Goal: Task Accomplishment & Management: Manage account settings

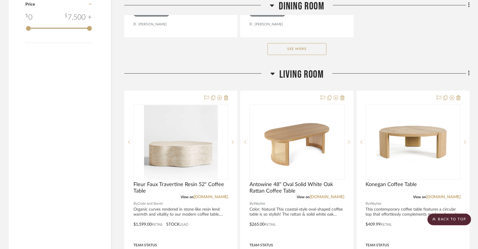
scroll to position [881, 0]
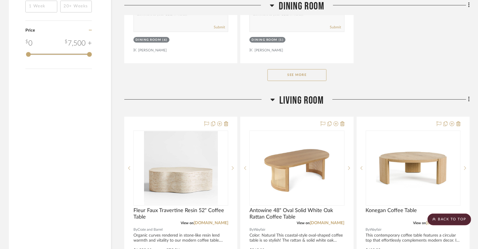
click at [298, 74] on button "See More" at bounding box center [296, 75] width 59 height 12
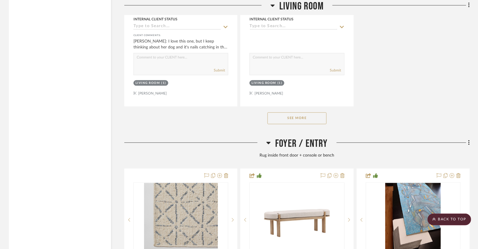
scroll to position [1679, 0]
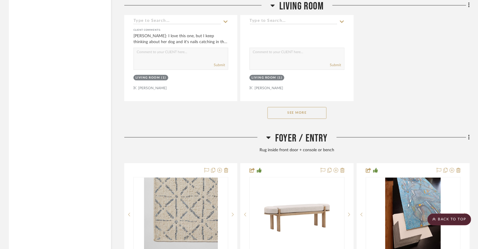
click at [284, 108] on button "See More" at bounding box center [296, 113] width 59 height 12
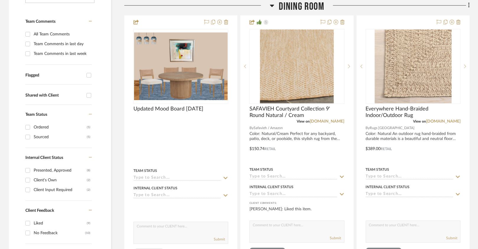
scroll to position [146, 0]
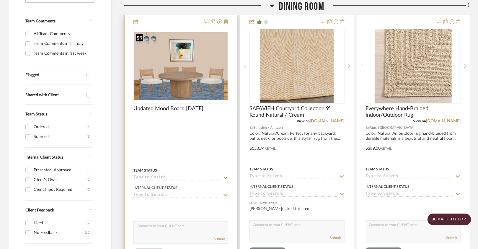
click at [186, 79] on img "0" at bounding box center [180, 65] width 93 height 67
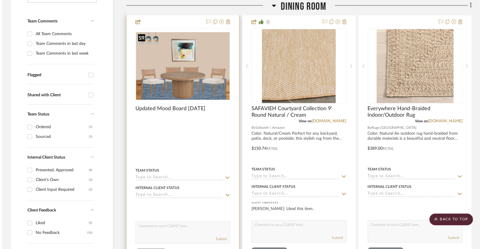
scroll to position [0, 0]
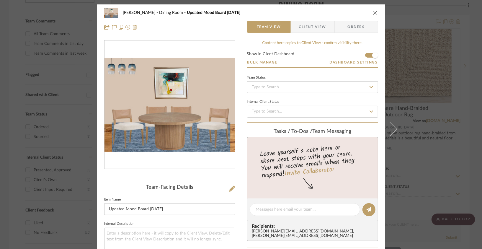
click at [375, 11] on icon "close" at bounding box center [375, 12] width 5 height 5
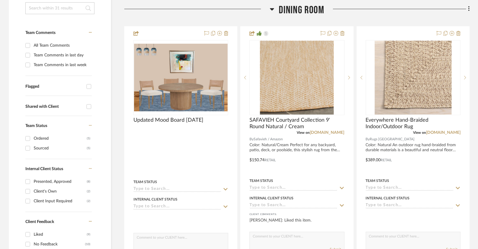
scroll to position [135, 0]
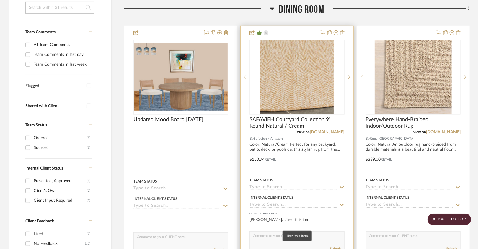
click at [270, 219] on div "[PERSON_NAME]: Liked this item." at bounding box center [296, 222] width 95 height 12
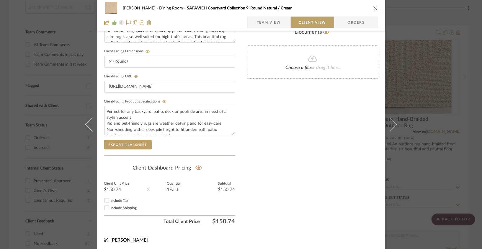
scroll to position [0, 0]
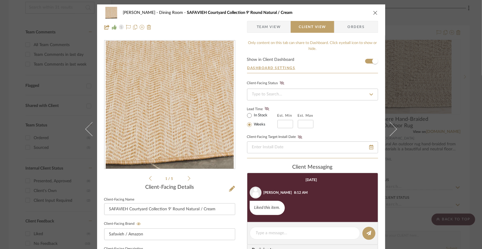
click at [373, 14] on icon "close" at bounding box center [375, 12] width 5 height 5
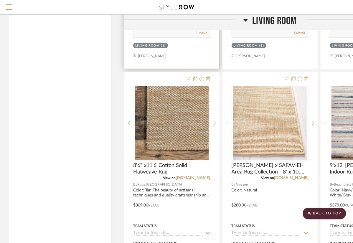
scroll to position [1161, 0]
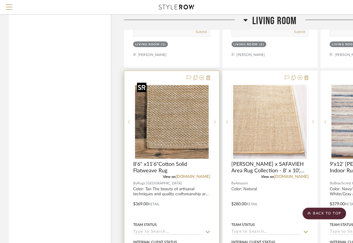
click at [185, 121] on img "0" at bounding box center [172, 122] width 74 height 74
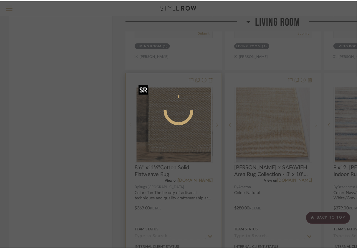
scroll to position [0, 0]
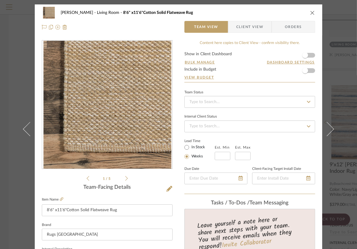
click at [311, 14] on icon "close" at bounding box center [313, 12] width 5 height 5
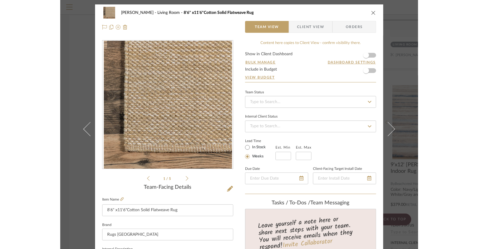
scroll to position [1161, 0]
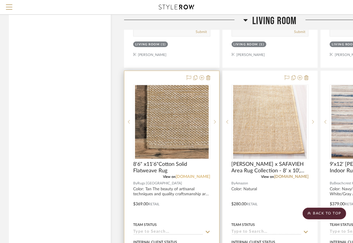
click at [196, 175] on link "[DOMAIN_NAME]" at bounding box center [193, 177] width 35 height 4
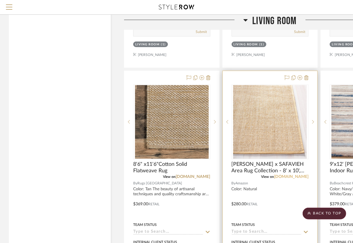
click at [296, 175] on link "[DOMAIN_NAME]" at bounding box center [291, 177] width 35 height 4
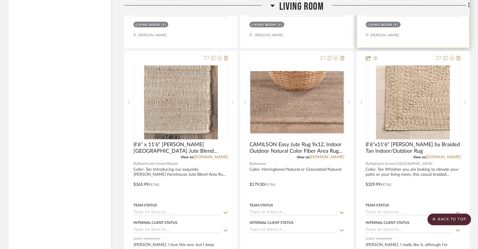
scroll to position [1470, 0]
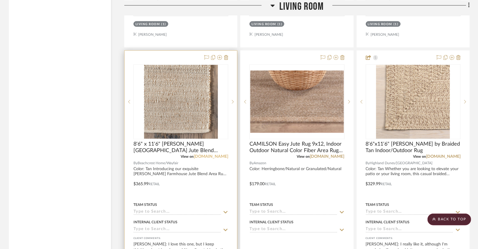
click at [215, 155] on link "[DOMAIN_NAME]" at bounding box center [210, 157] width 35 height 4
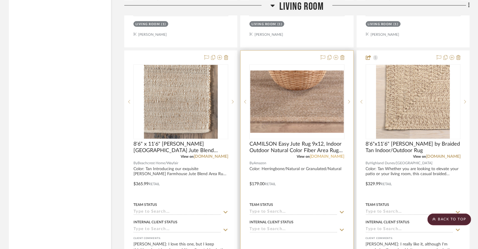
click at [334, 155] on link "[DOMAIN_NAME]" at bounding box center [327, 157] width 35 height 4
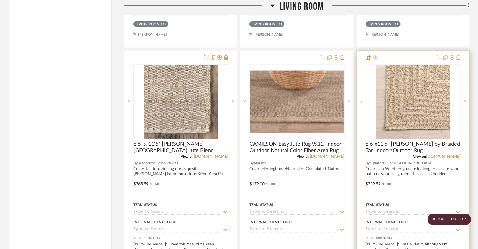
click at [448, 154] on div at bounding box center [413, 180] width 112 height 258
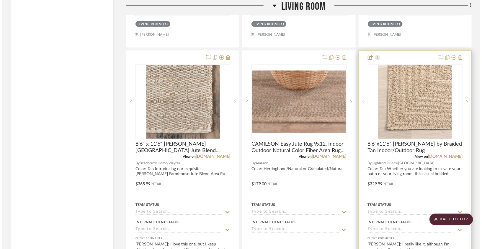
scroll to position [0, 0]
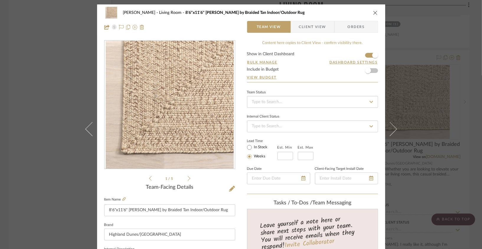
click at [370, 13] on div "Lois Londe Living Room 8'6"x11'6" Owens by Braided Tan Indoor/Outdoor Rug" at bounding box center [241, 13] width 274 height 12
click at [377, 11] on div "Lois Londe Living Room 8'6"x11'6" Owens by Braided Tan Indoor/Outdoor Rug Team …" at bounding box center [241, 19] width 288 height 31
click at [373, 12] on icon "close" at bounding box center [375, 12] width 5 height 5
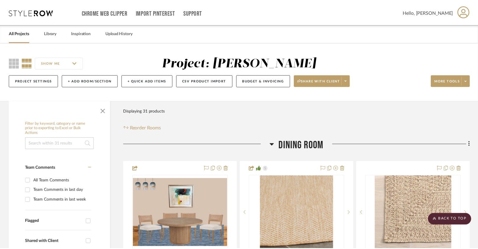
scroll to position [1470, 0]
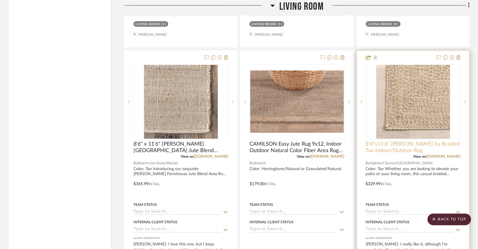
click at [450, 148] on span "8'6"x11'6" Owens by Braided Tan Indoor/Outdoor Rug" at bounding box center [412, 147] width 95 height 13
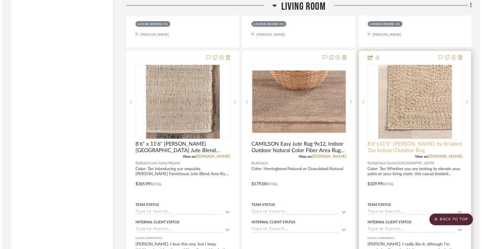
scroll to position [0, 0]
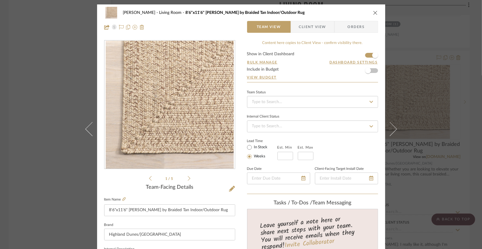
click at [370, 13] on div "Lois Londe Living Room 8'6"x11'6" Owens by Braided Tan Indoor/Outdoor Rug" at bounding box center [241, 13] width 274 height 12
click at [373, 15] on icon "close" at bounding box center [375, 12] width 5 height 5
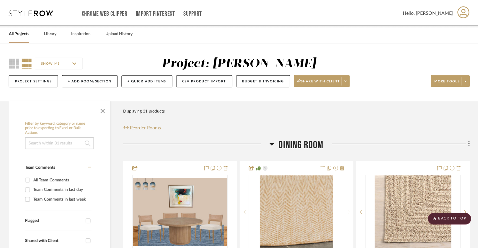
scroll to position [1470, 0]
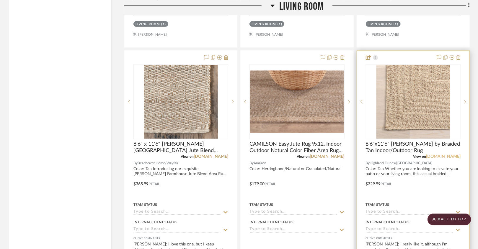
click at [452, 155] on link "[DOMAIN_NAME]" at bounding box center [443, 157] width 35 height 4
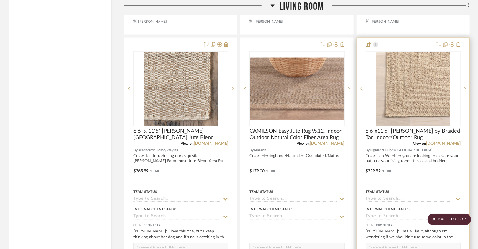
scroll to position [1477, 0]
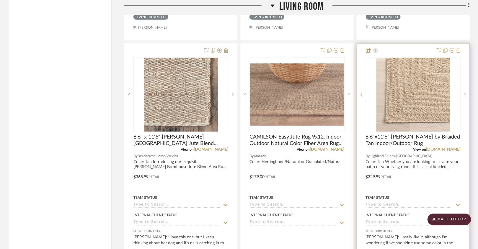
click at [460, 48] on icon at bounding box center [458, 50] width 4 height 5
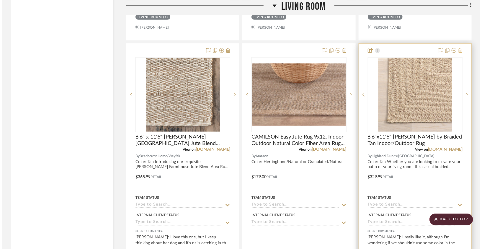
scroll to position [0, 0]
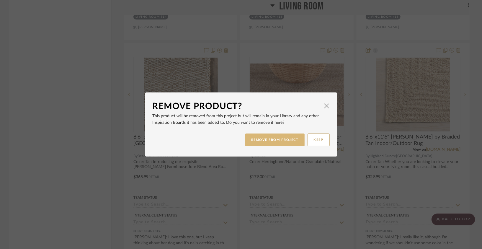
click at [300, 141] on button "REMOVE FROM PROJECT" at bounding box center [274, 139] width 59 height 13
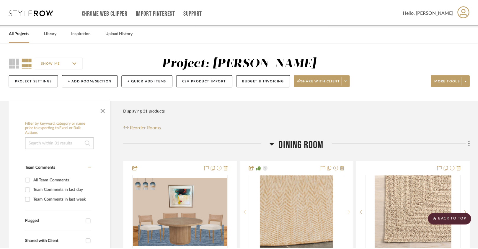
scroll to position [1477, 0]
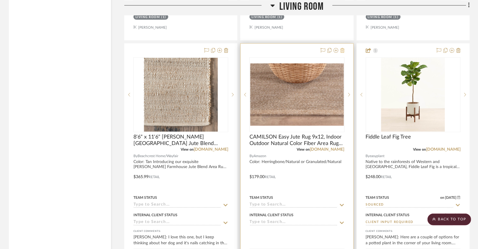
click at [341, 48] on icon at bounding box center [342, 50] width 4 height 5
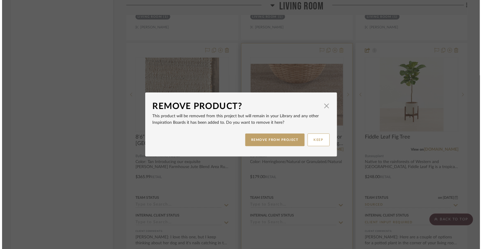
scroll to position [0, 0]
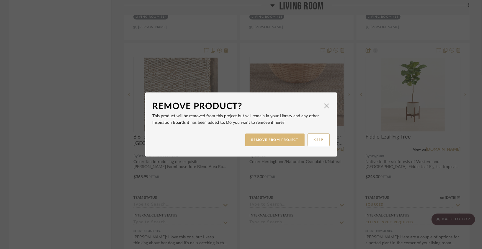
click at [265, 140] on button "REMOVE FROM PROJECT" at bounding box center [274, 139] width 59 height 13
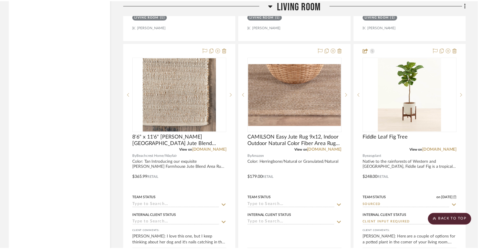
scroll to position [1477, 0]
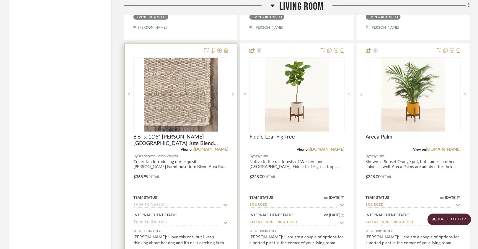
click at [225, 48] on icon at bounding box center [226, 50] width 4 height 5
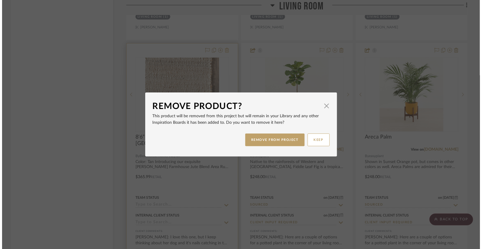
scroll to position [0, 0]
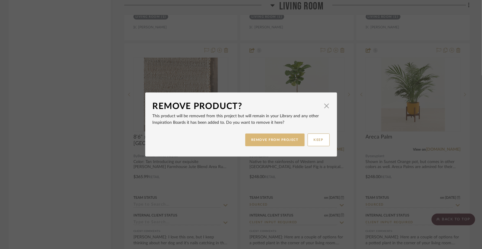
click at [251, 141] on button "REMOVE FROM PROJECT" at bounding box center [274, 139] width 59 height 13
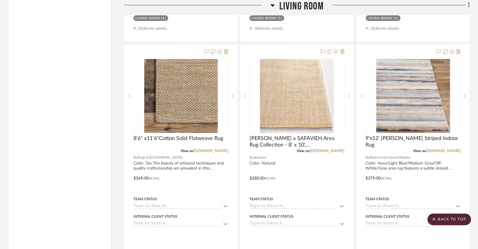
scroll to position [1211, 0]
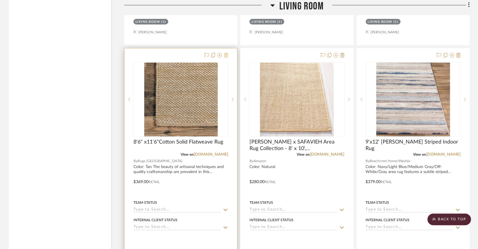
click at [227, 53] on fa-icon at bounding box center [226, 55] width 4 height 5
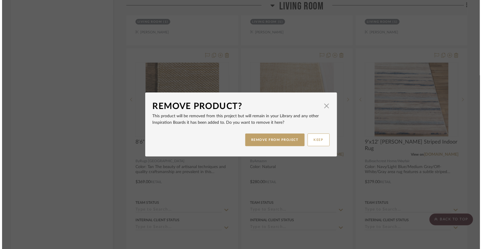
scroll to position [0, 0]
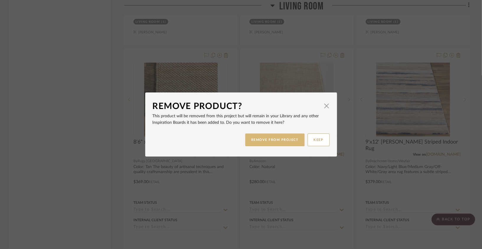
click at [265, 135] on button "REMOVE FROM PROJECT" at bounding box center [274, 139] width 59 height 13
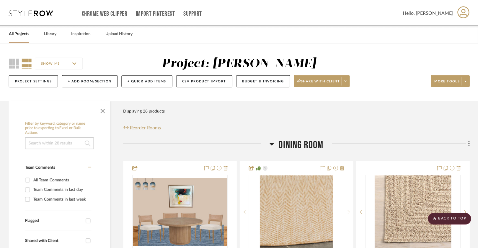
scroll to position [1211, 0]
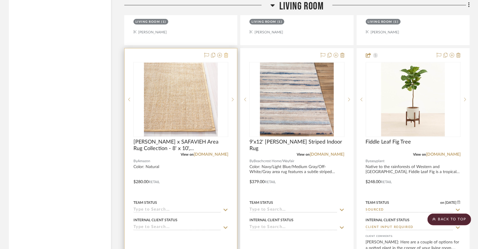
click at [226, 53] on icon at bounding box center [226, 55] width 4 height 5
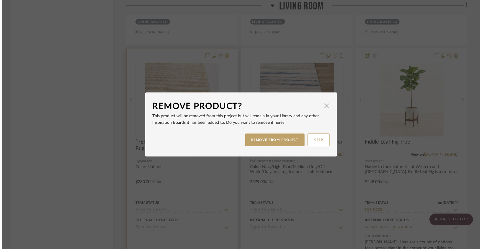
scroll to position [0, 0]
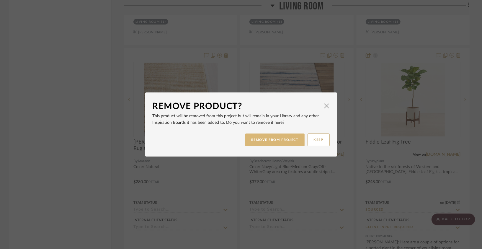
click at [258, 135] on button "REMOVE FROM PROJECT" at bounding box center [274, 139] width 59 height 13
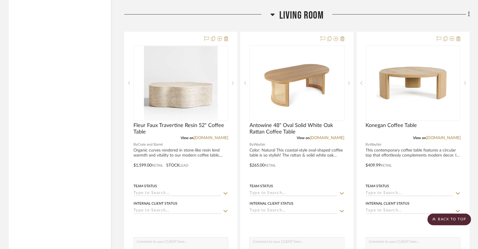
scroll to position [965, 0]
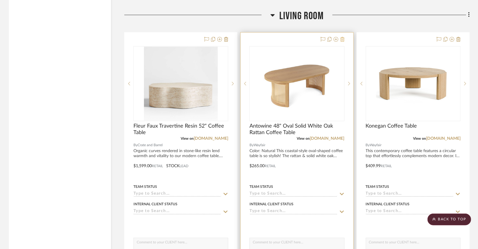
click at [342, 37] on icon at bounding box center [342, 39] width 4 height 5
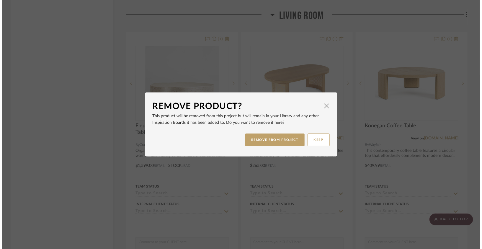
scroll to position [0, 0]
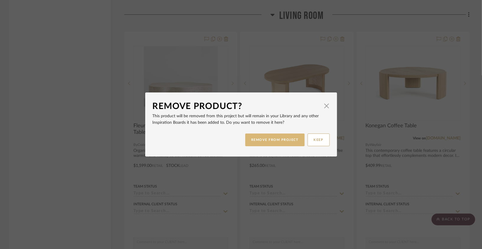
click at [291, 136] on button "REMOVE FROM PROJECT" at bounding box center [274, 139] width 59 height 13
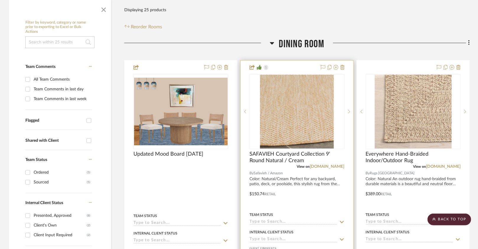
scroll to position [100, 0]
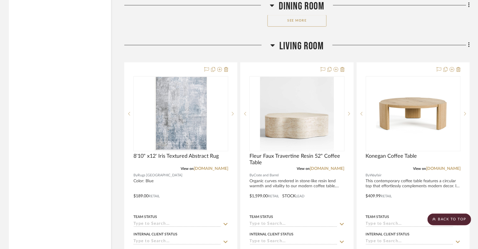
scroll to position [944, 0]
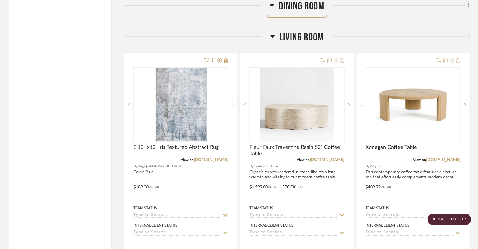
click at [469, 37] on fa-icon at bounding box center [468, 37] width 4 height 10
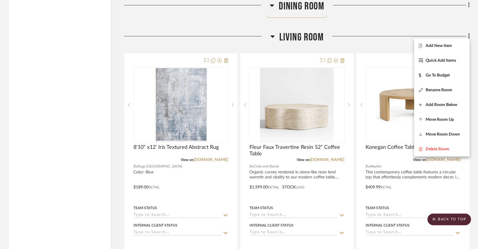
click at [406, 43] on div at bounding box center [239, 124] width 478 height 249
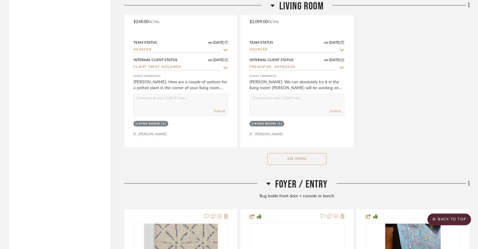
scroll to position [1640, 0]
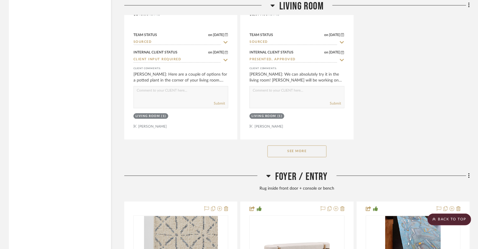
click at [286, 146] on button "See More" at bounding box center [296, 151] width 59 height 12
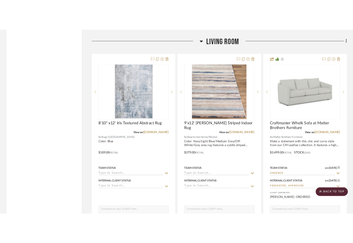
scroll to position [959, 0]
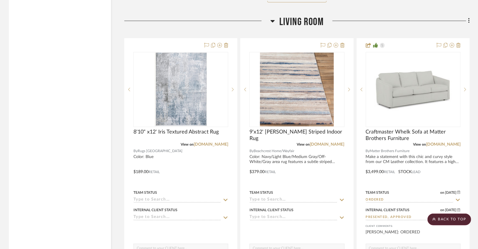
drag, startPoint x: 297, startPoint y: 98, endPoint x: 260, endPoint y: 0, distance: 104.3
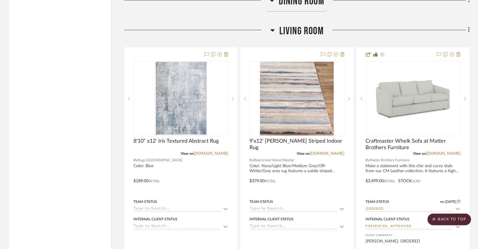
scroll to position [950, 0]
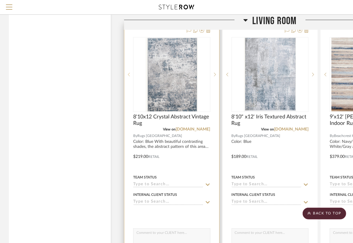
scroll to position [936, 0]
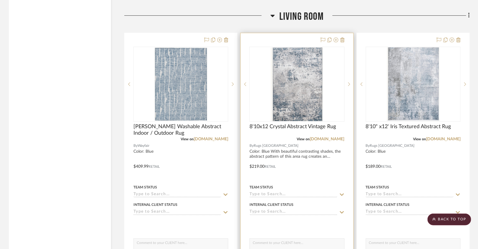
scroll to position [964, 0]
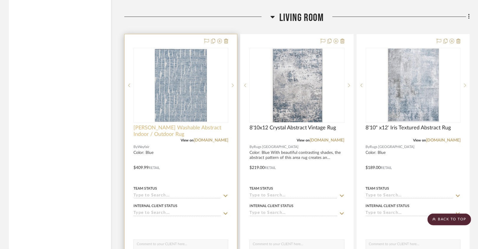
click at [185, 124] on span "Malchow Washable Abstract Indoor / Outdoor Rug" at bounding box center [180, 130] width 95 height 13
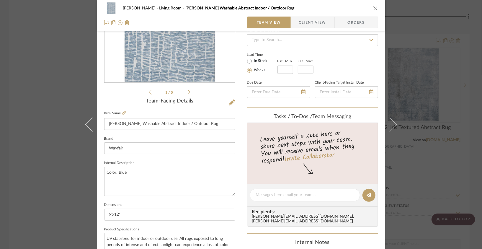
scroll to position [87, 0]
drag, startPoint x: 125, startPoint y: 215, endPoint x: 102, endPoint y: 214, distance: 22.8
click at [104, 214] on input "9'x12'" at bounding box center [169, 214] width 131 height 12
click at [105, 124] on input "Malchow Washable Abstract Indoor / Outdoor Rug" at bounding box center [169, 123] width 131 height 12
paste input "9'x12'"
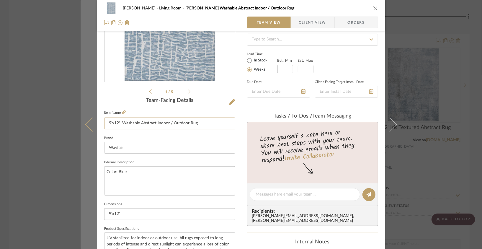
type input "9'x12' Washable Abstract Indoor / Outdoor Rug"
click at [83, 169] on button at bounding box center [89, 124] width 17 height 249
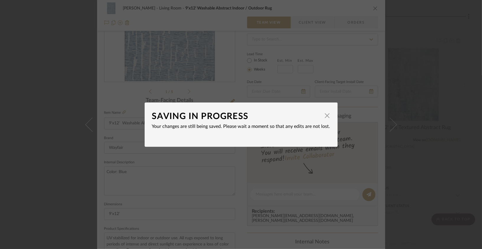
click at [317, 116] on div "SAVING IN PROGRESS" at bounding box center [236, 116] width 169 height 13
click at [321, 116] on span "button" at bounding box center [327, 116] width 12 height 12
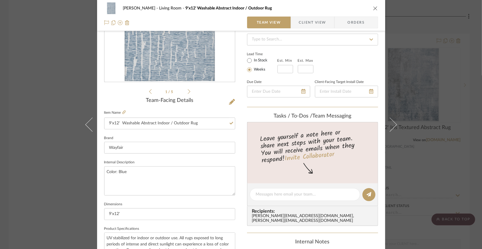
click at [357, 128] on div "Lois Londe Living Room 9'x12' Washable Abstract Indoor / Outdoor Rug Team View …" at bounding box center [241, 124] width 482 height 249
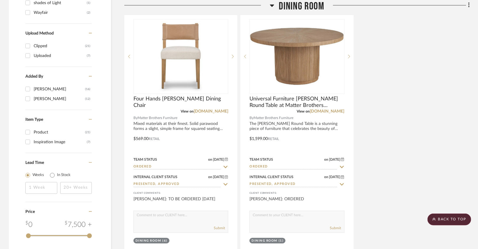
scroll to position [686, 0]
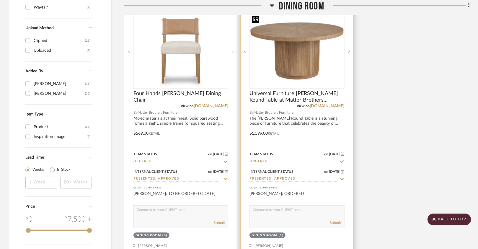
click at [286, 74] on img "0" at bounding box center [296, 51] width 93 height 70
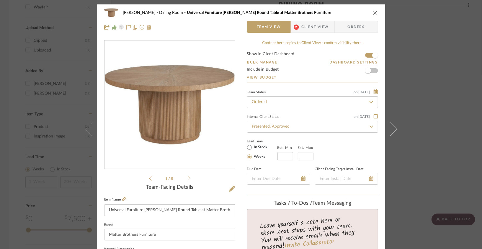
click at [186, 181] on ul "1 / 5" at bounding box center [169, 178] width 41 height 7
click at [188, 179] on icon at bounding box center [189, 178] width 3 height 5
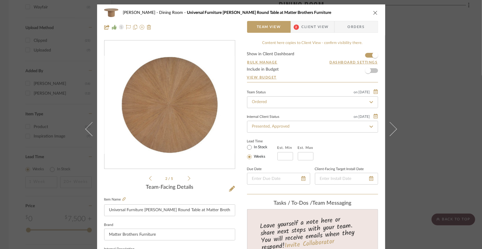
click at [188, 179] on icon at bounding box center [189, 177] width 3 height 5
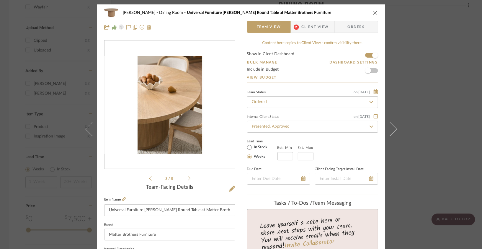
click at [188, 179] on icon at bounding box center [189, 177] width 3 height 5
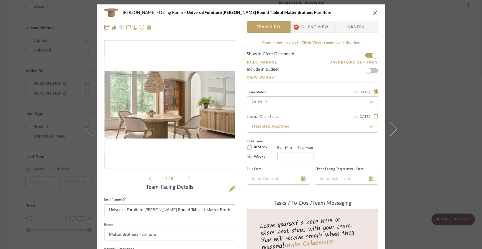
click at [188, 179] on icon at bounding box center [189, 177] width 3 height 5
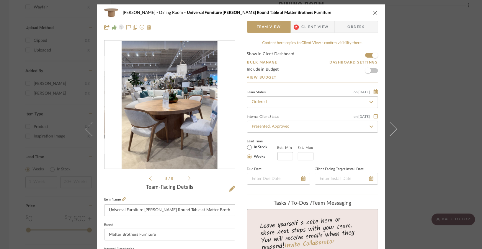
click at [188, 179] on icon at bounding box center [189, 177] width 3 height 5
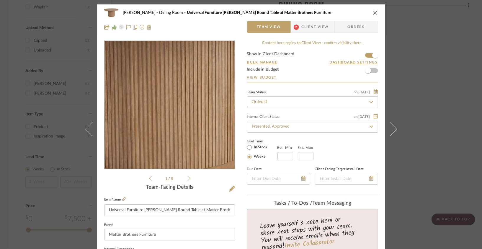
click at [172, 117] on img "0" at bounding box center [169, 105] width 130 height 98
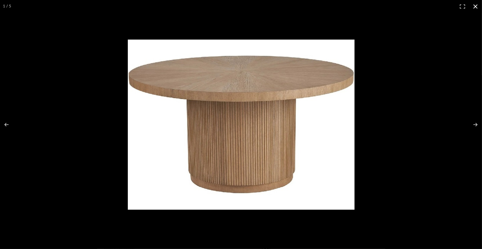
click at [92, 89] on div at bounding box center [241, 124] width 482 height 249
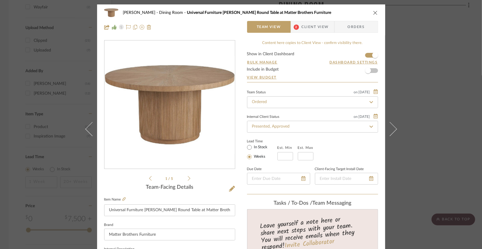
click at [357, 12] on icon "close" at bounding box center [375, 12] width 5 height 5
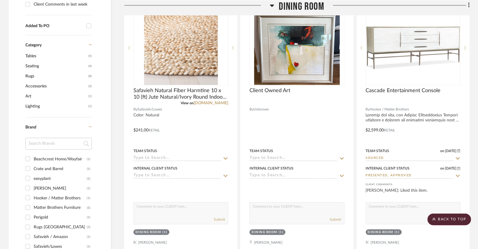
scroll to position [390, 0]
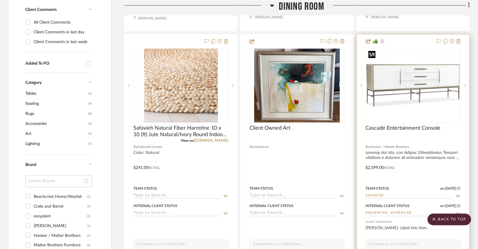
click at [0, 0] on img at bounding box center [0, 0] width 0 height 0
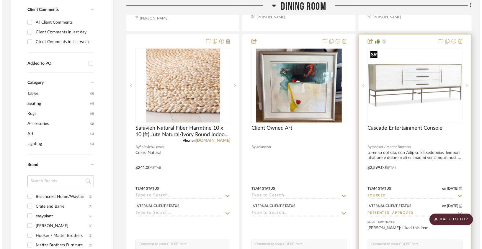
scroll to position [0, 0]
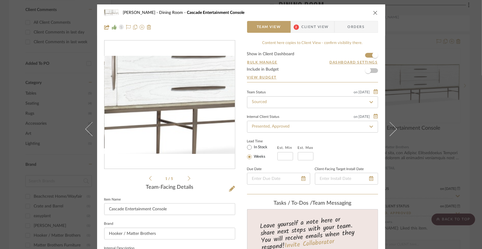
click at [168, 109] on img "0" at bounding box center [169, 105] width 130 height 98
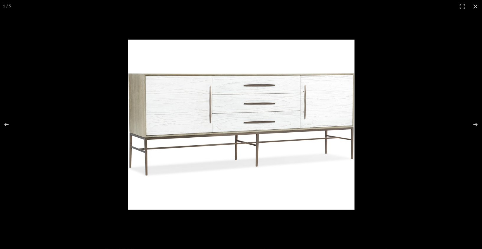
click at [134, 69] on img at bounding box center [241, 125] width 227 height 170
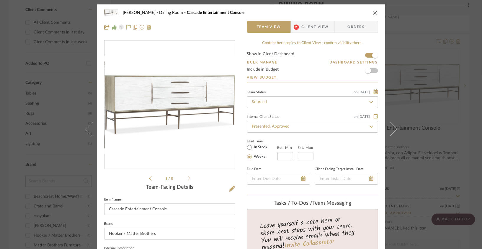
click at [188, 178] on icon at bounding box center [189, 177] width 3 height 5
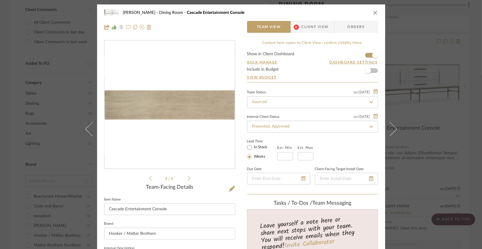
click at [188, 178] on icon at bounding box center [189, 177] width 3 height 5
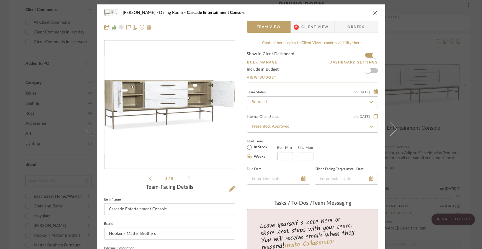
click at [188, 178] on icon at bounding box center [189, 177] width 3 height 5
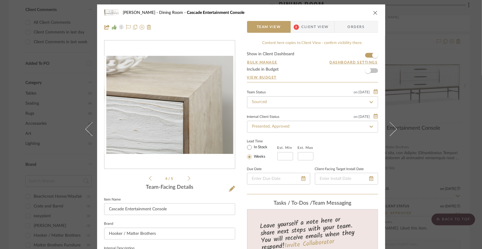
click at [357, 12] on div "Lois Londe Dining Room Cascade Entertainment Console" at bounding box center [241, 13] width 274 height 12
click at [188, 177] on icon at bounding box center [189, 177] width 3 height 5
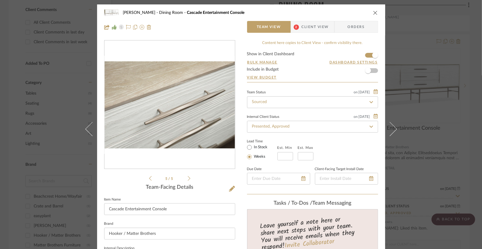
click at [357, 15] on icon "close" at bounding box center [375, 12] width 5 height 5
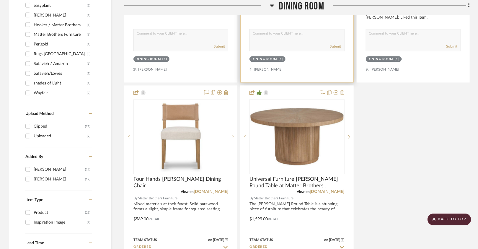
scroll to position [598, 0]
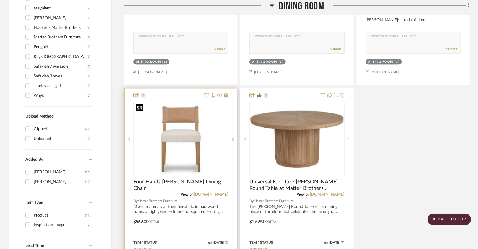
click at [192, 143] on img "0" at bounding box center [180, 139] width 93 height 70
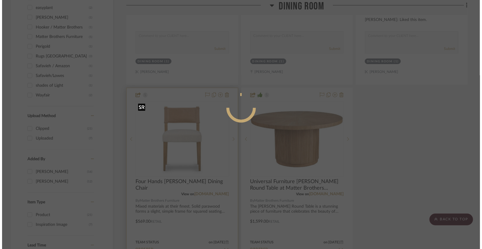
scroll to position [0, 0]
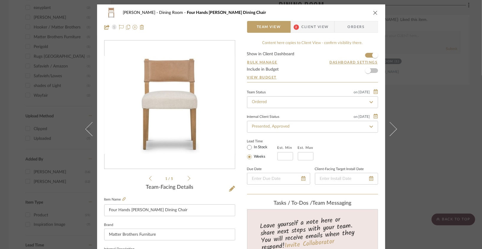
click at [188, 178] on icon at bounding box center [189, 177] width 3 height 5
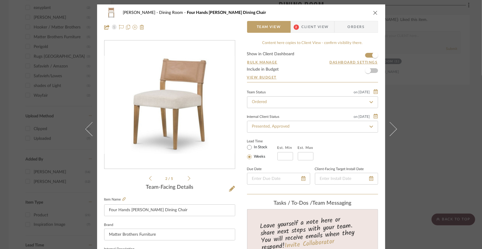
click at [188, 178] on icon at bounding box center [189, 177] width 3 height 5
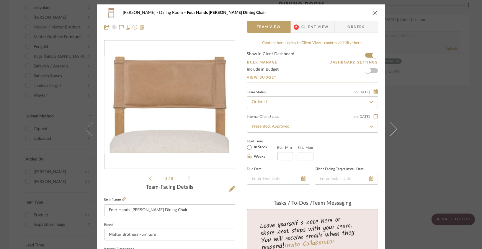
click at [188, 175] on icon at bounding box center [189, 177] width 3 height 5
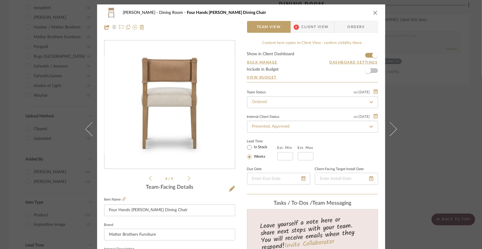
click at [188, 175] on icon at bounding box center [189, 177] width 3 height 5
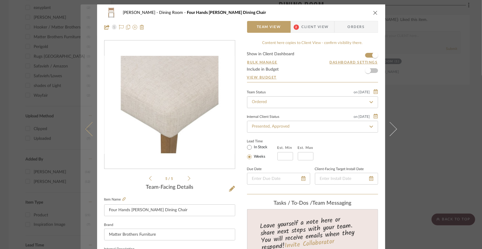
click at [86, 127] on icon at bounding box center [92, 129] width 14 height 14
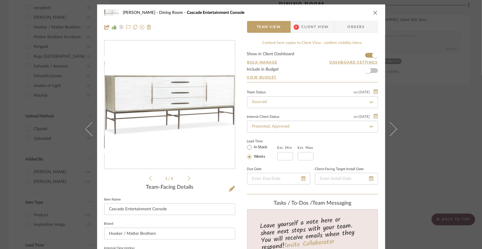
click at [357, 13] on div "Lois Londe Dining Room Cascade Entertainment Console Team View 2 Client View Or…" at bounding box center [241, 19] width 288 height 31
click at [357, 11] on icon "close" at bounding box center [375, 12] width 5 height 5
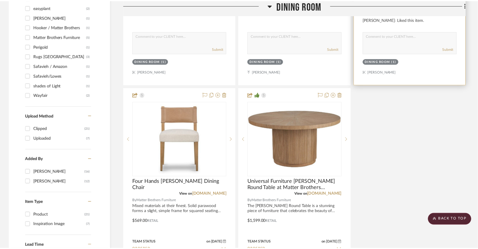
scroll to position [598, 0]
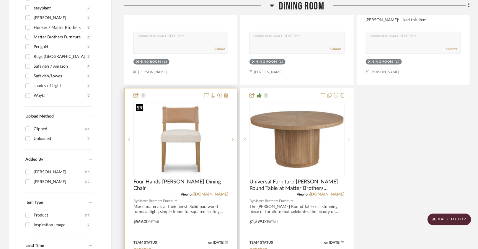
click at [188, 124] on img "0" at bounding box center [180, 139] width 93 height 70
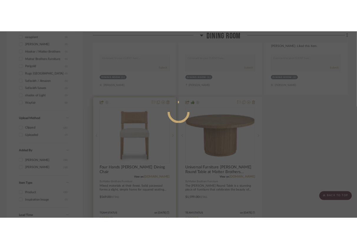
scroll to position [0, 0]
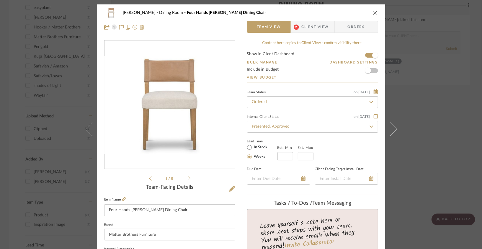
click at [190, 176] on div "1 / 5" at bounding box center [169, 111] width 131 height 142
click at [189, 176] on div "1 / 5" at bounding box center [169, 111] width 131 height 142
click at [188, 179] on icon at bounding box center [189, 177] width 3 height 5
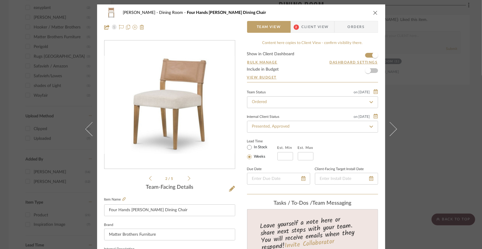
click at [188, 179] on icon at bounding box center [189, 177] width 3 height 5
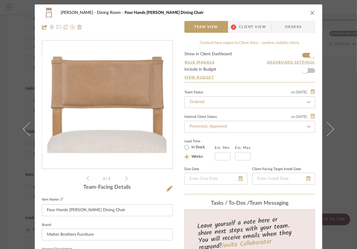
click at [308, 12] on div "Lois Londe Dining Room Four Hands Ferris Dining Chair" at bounding box center [179, 13] width 274 height 12
click at [311, 12] on icon "close" at bounding box center [313, 12] width 5 height 5
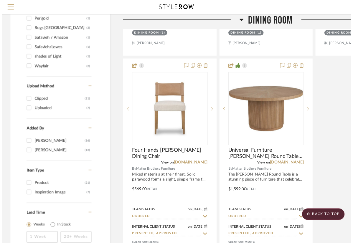
scroll to position [598, 0]
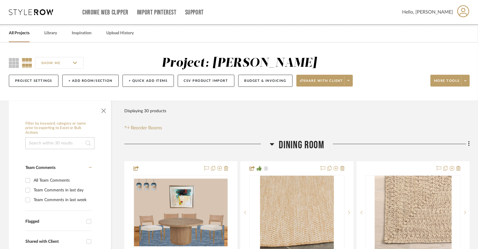
click at [24, 34] on link "All Projects" at bounding box center [19, 33] width 21 height 8
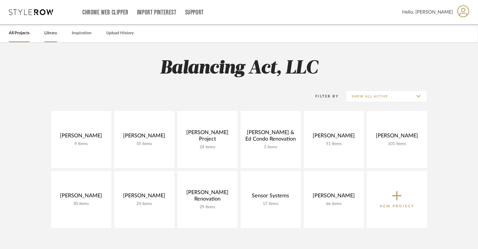
click at [51, 35] on link "Library" at bounding box center [50, 33] width 13 height 8
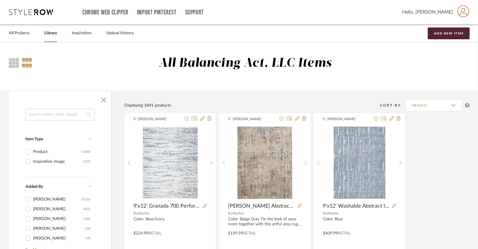
click at [59, 117] on input at bounding box center [59, 115] width 69 height 12
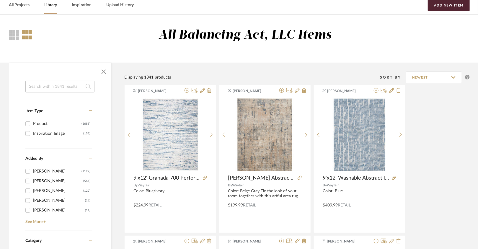
scroll to position [29, 0]
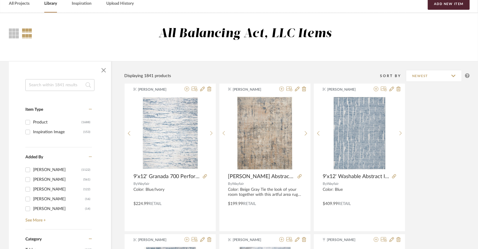
click at [58, 88] on input at bounding box center [59, 85] width 69 height 12
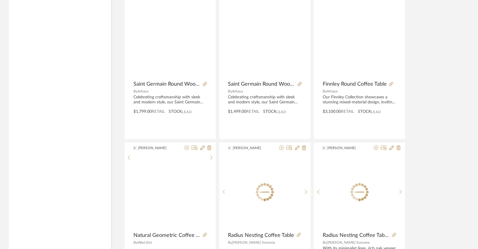
scroll to position [1748, 0]
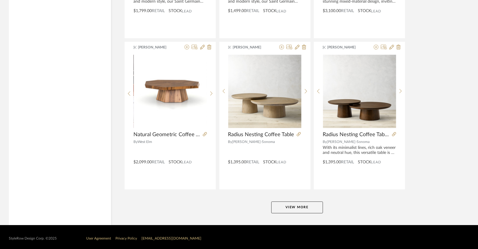
type input "coffee tables"
click at [294, 201] on button "View More" at bounding box center [297, 207] width 52 height 12
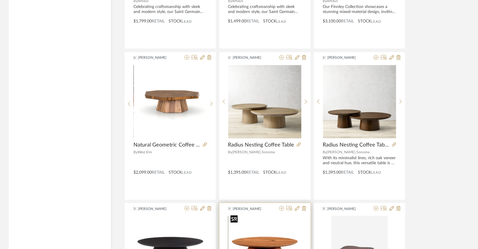
scroll to position [1608, 0]
